Goal: Task Accomplishment & Management: Manage account settings

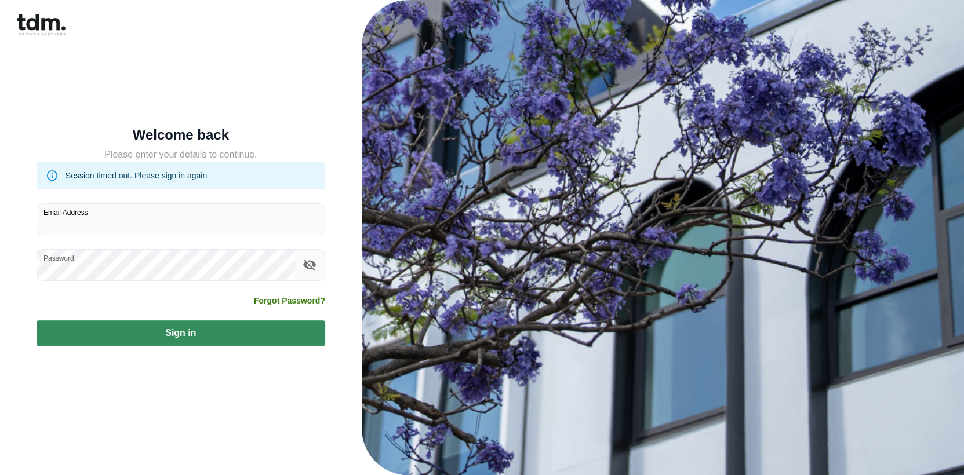
click at [151, 219] on input "Email Address" at bounding box center [181, 219] width 288 height 31
type input "**********"
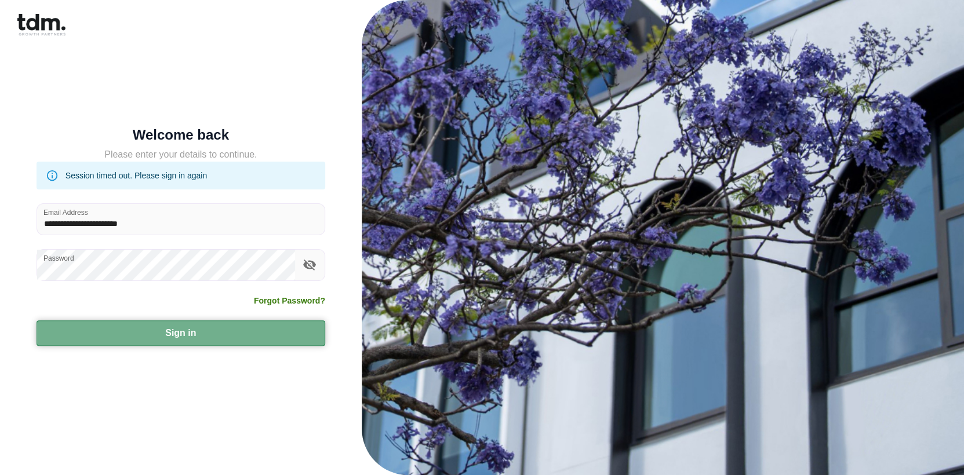
click at [272, 334] on button "Sign in" at bounding box center [181, 334] width 289 height 26
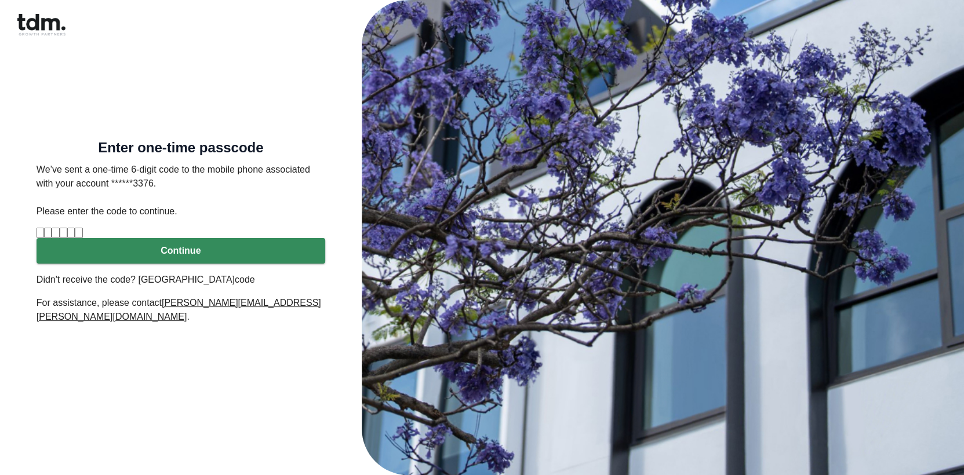
type input "*"
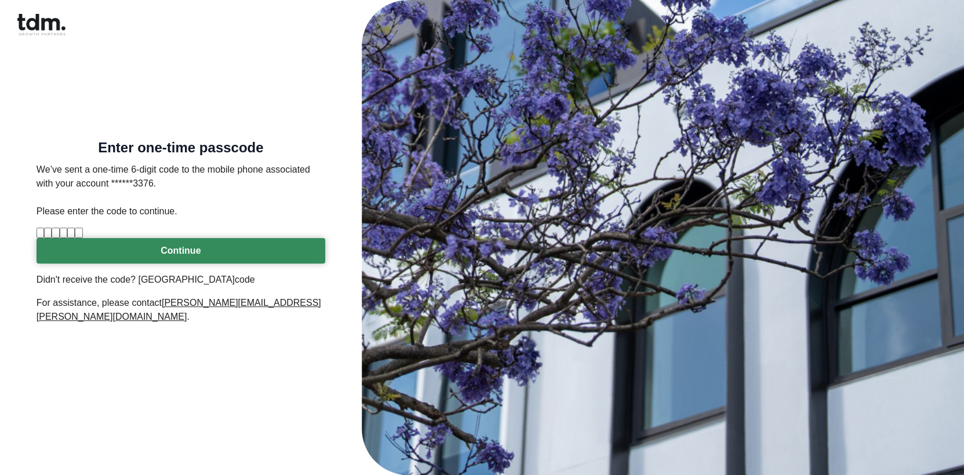
type input "*"
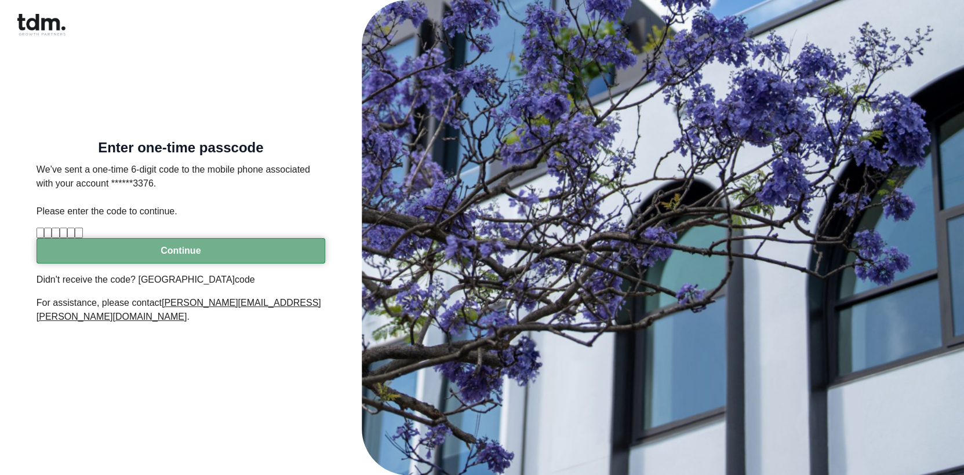
click at [179, 264] on button "Continue" at bounding box center [181, 251] width 289 height 26
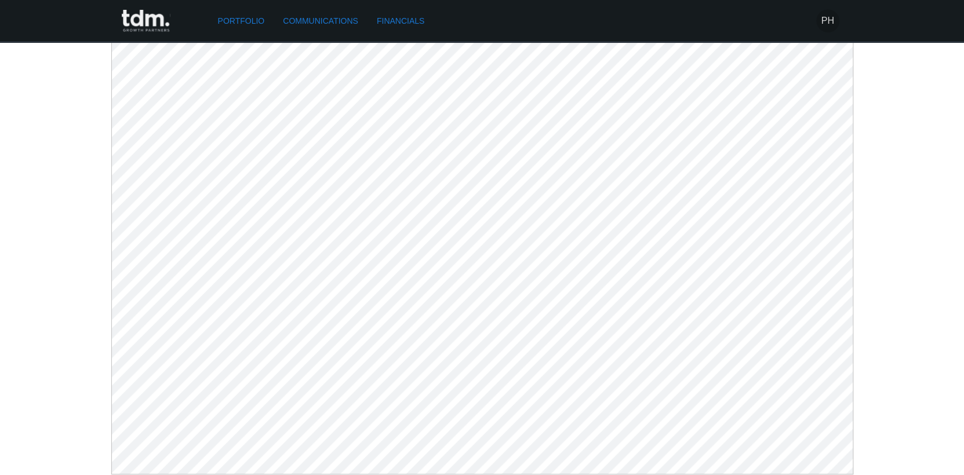
click at [828, 20] on h6 "PH" at bounding box center [827, 21] width 13 height 14
click at [816, 49] on p "Logout" at bounding box center [810, 50] width 28 height 14
